Goal: Navigation & Orientation: Find specific page/section

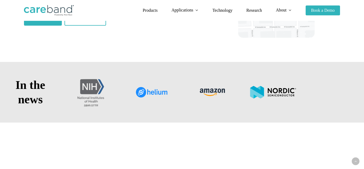
scroll to position [146, 0]
click at [157, 10] on span "Products" at bounding box center [149, 10] width 15 height 5
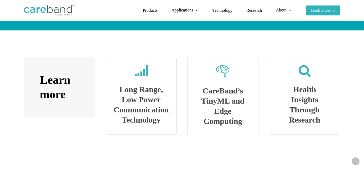
scroll to position [916, 0]
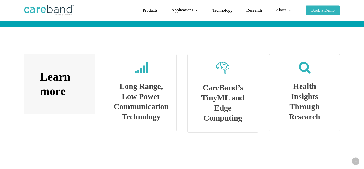
click at [149, 13] on span "Products" at bounding box center [149, 10] width 15 height 5
